Goal: Transaction & Acquisition: Purchase product/service

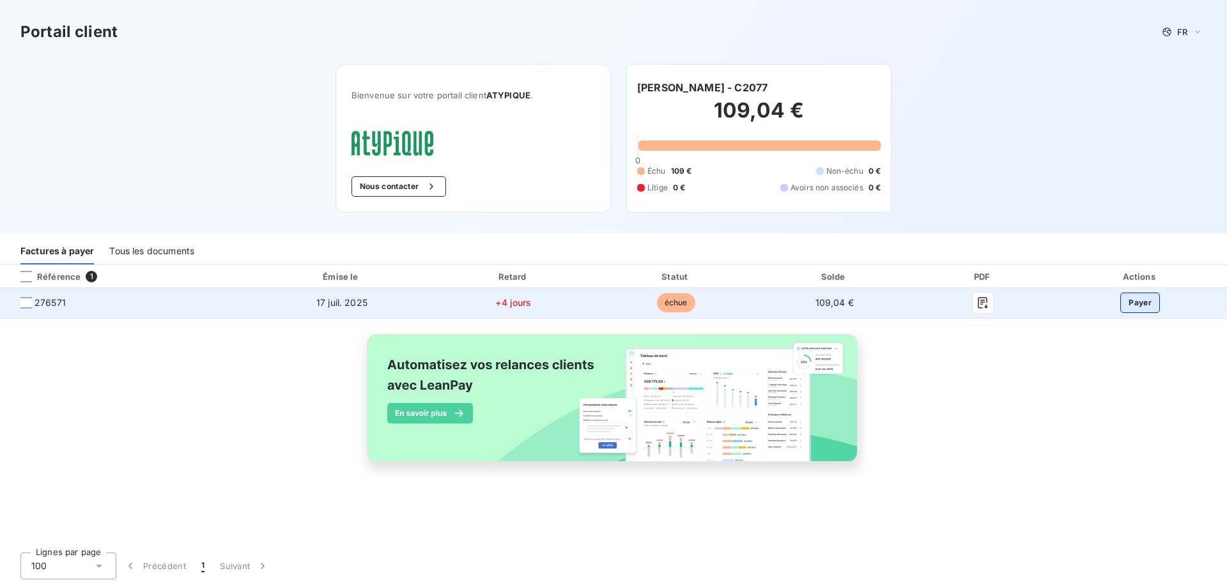
click at [1132, 307] on button "Payer" at bounding box center [1140, 303] width 40 height 20
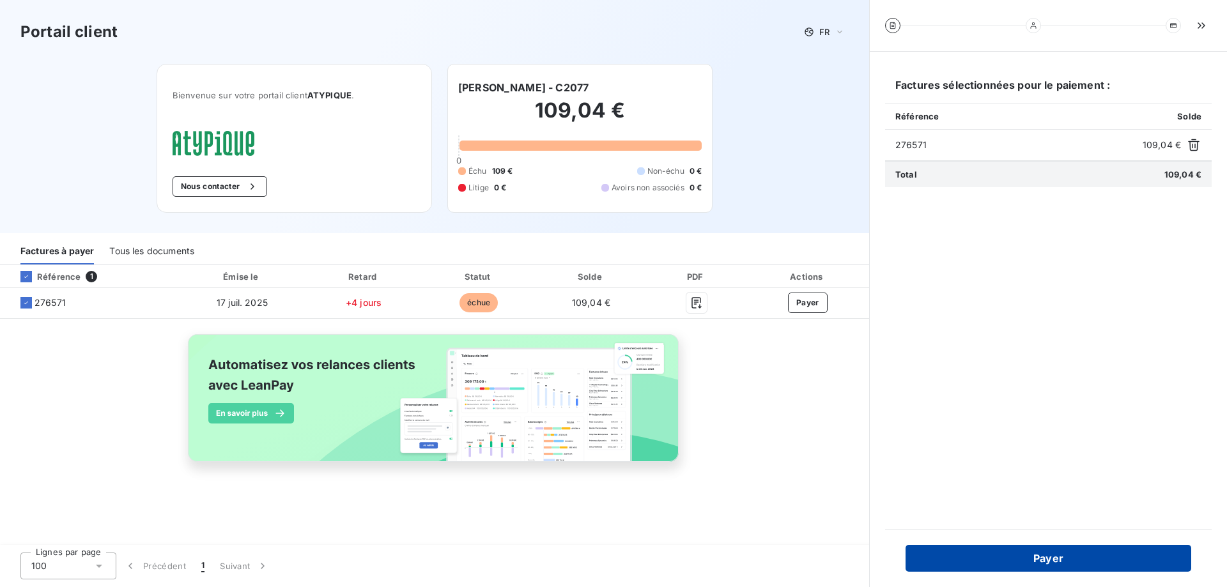
click at [1019, 560] on button "Payer" at bounding box center [1048, 558] width 286 height 27
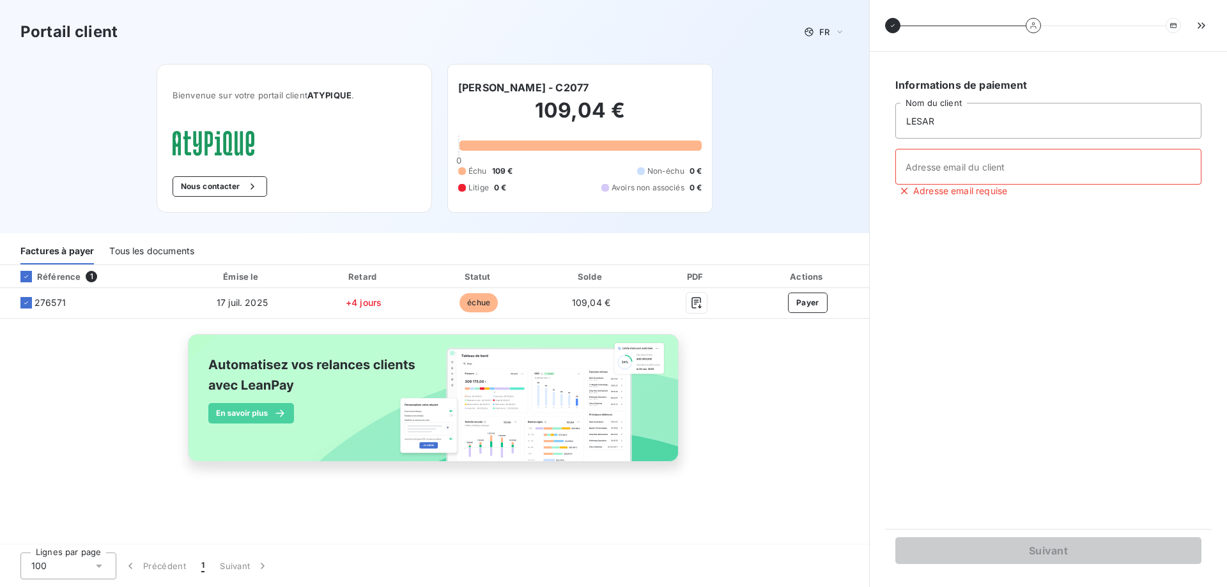
click at [941, 185] on span "Adresse email requise" at bounding box center [960, 191] width 94 height 13
click at [931, 174] on input "Adresse email du client" at bounding box center [1048, 167] width 306 height 36
type input "lesar.restaurant@gmail.com"
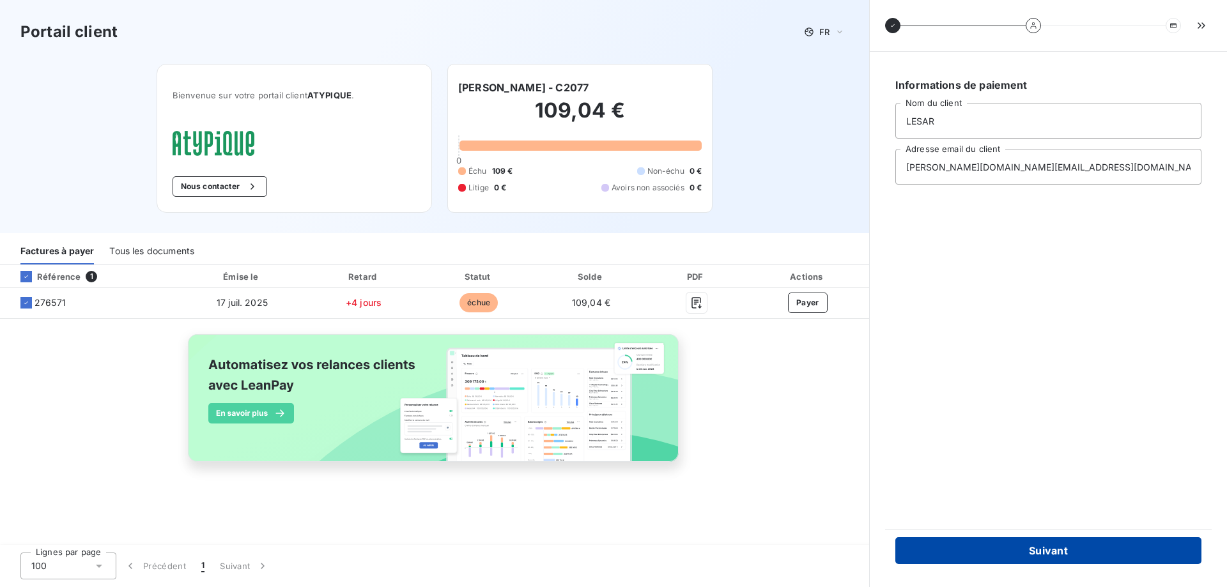
click at [985, 562] on button "Suivant" at bounding box center [1048, 550] width 306 height 27
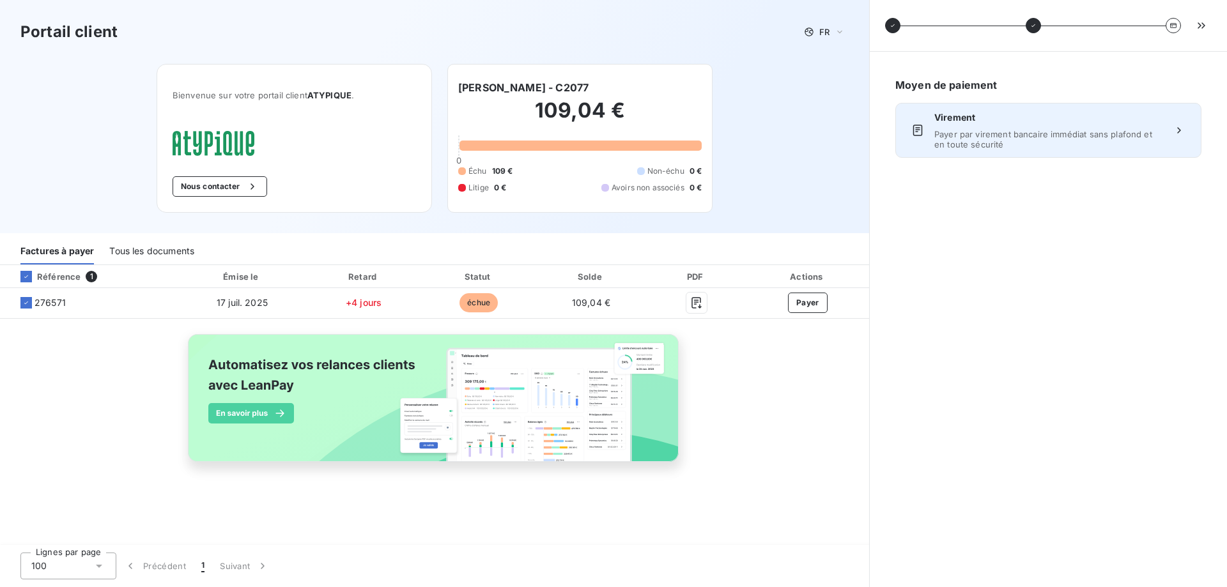
click at [974, 121] on span "Virement" at bounding box center [1048, 117] width 228 height 13
